Goal: Task Accomplishment & Management: Manage account settings

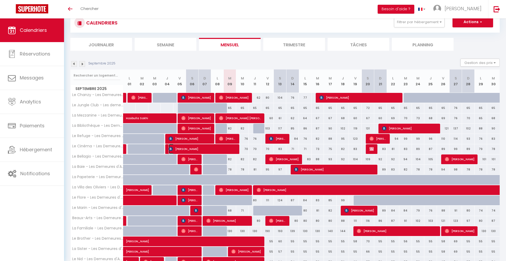
click at [197, 150] on span "[PERSON_NAME]" at bounding box center [202, 149] width 67 height 10
select select "OK"
select select "0"
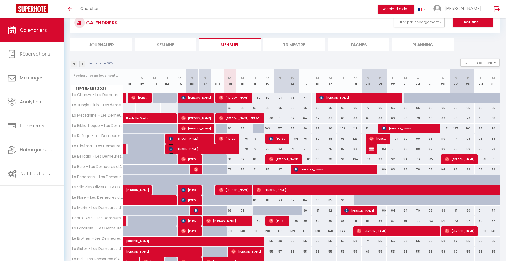
select select "1"
select select
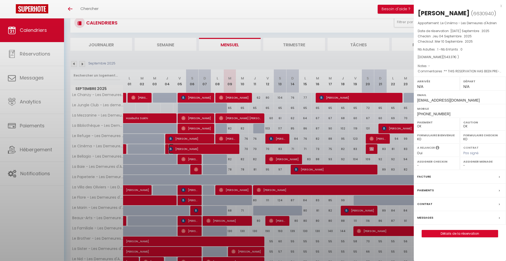
select select "13420"
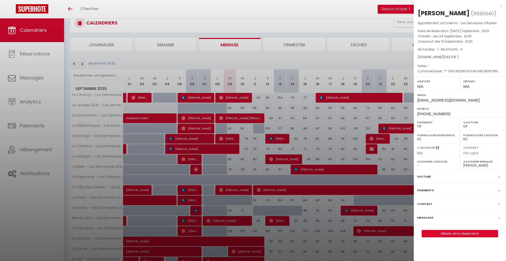
click at [217, 167] on div at bounding box center [253, 130] width 506 height 261
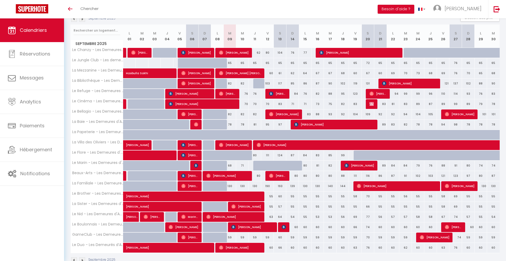
scroll to position [64, 0]
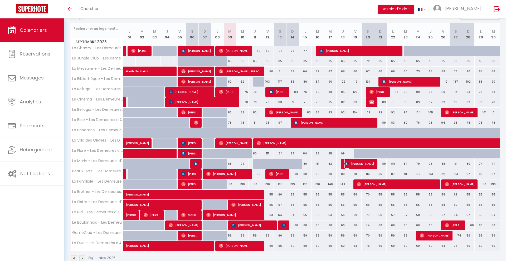
click at [362, 166] on span "[PERSON_NAME]" at bounding box center [359, 164] width 30 height 10
select select "KO"
select select "41830"
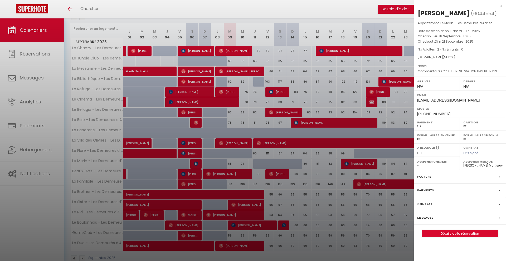
click at [344, 176] on div at bounding box center [253, 130] width 506 height 261
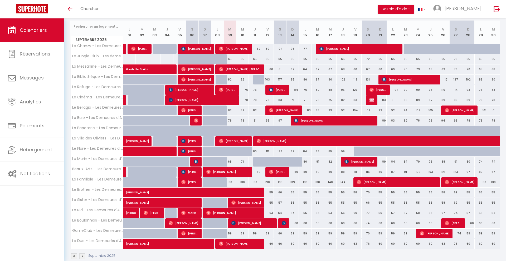
scroll to position [66, 0]
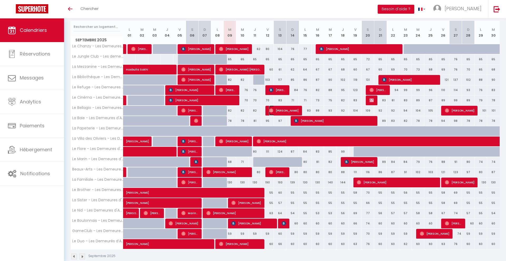
click at [294, 115] on span "[PERSON_NAME]" at bounding box center [284, 111] width 30 height 10
select select "OK"
select select
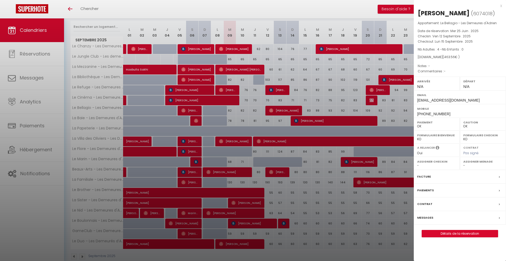
click at [297, 120] on div at bounding box center [253, 130] width 506 height 261
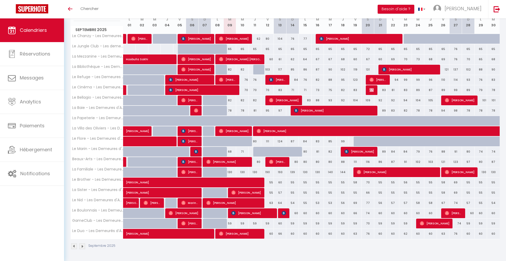
scroll to position [72, 0]
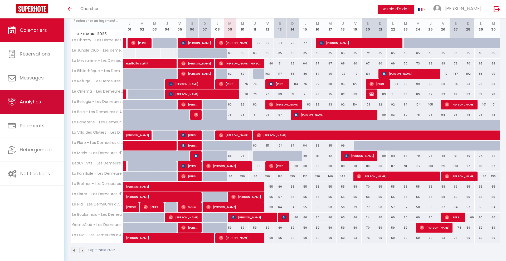
click at [51, 110] on link "Analytics" at bounding box center [32, 102] width 64 height 24
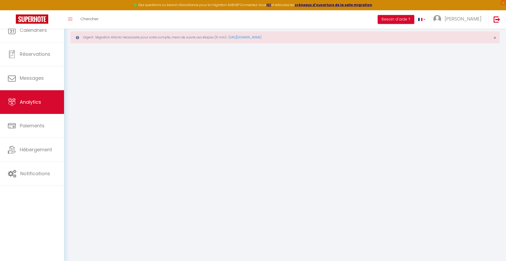
select select "2025"
select select "9"
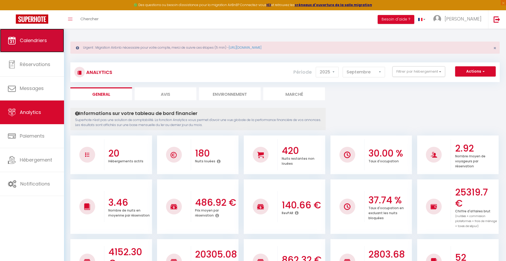
click at [49, 44] on link "Calendriers" at bounding box center [32, 41] width 64 height 24
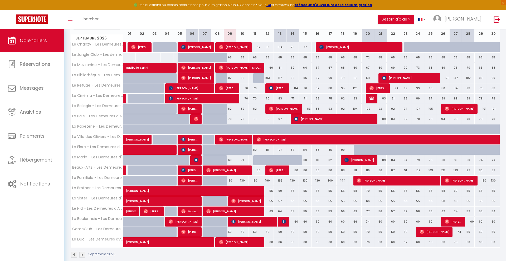
scroll to position [94, 0]
